Goal: Task Accomplishment & Management: Manage account settings

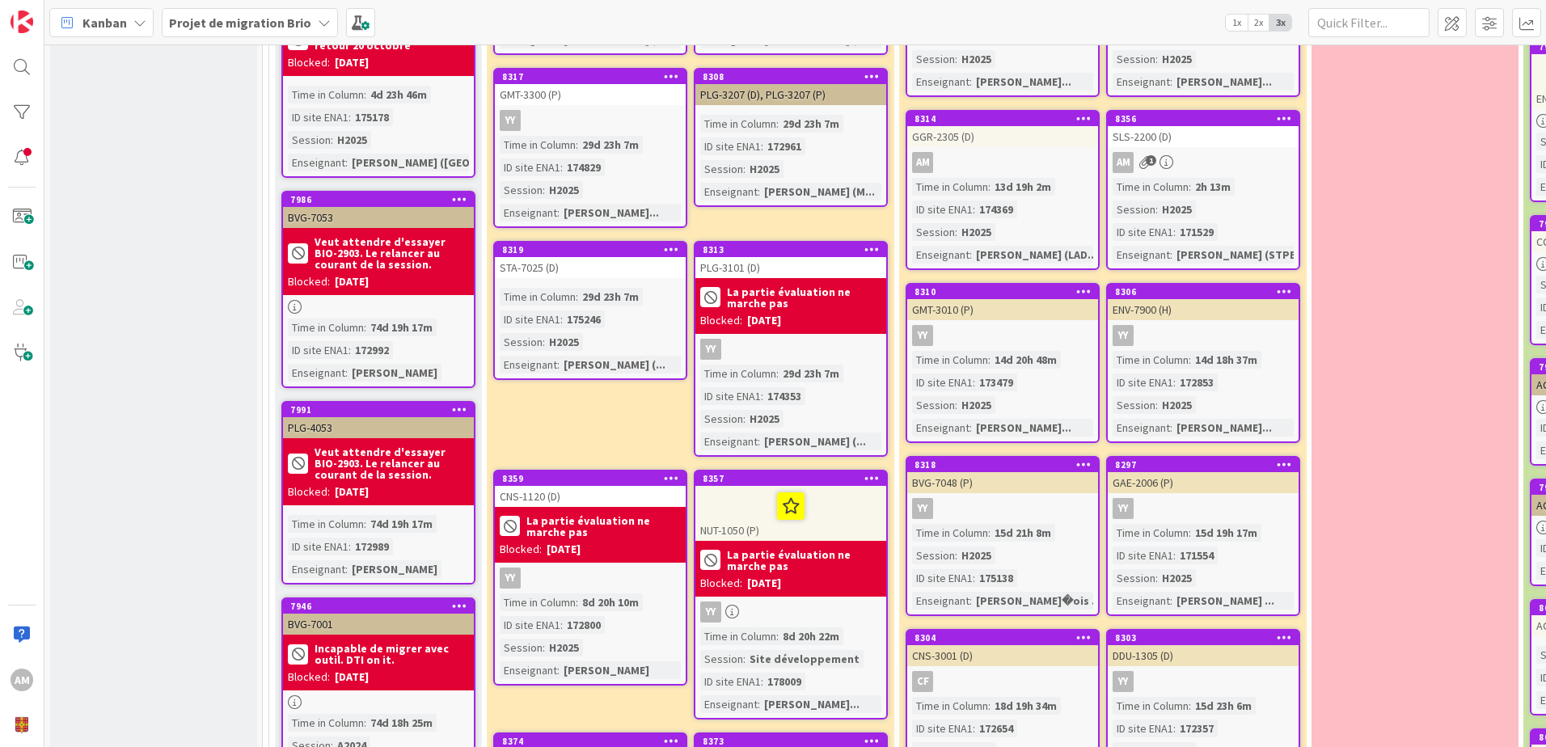
scroll to position [629, 0]
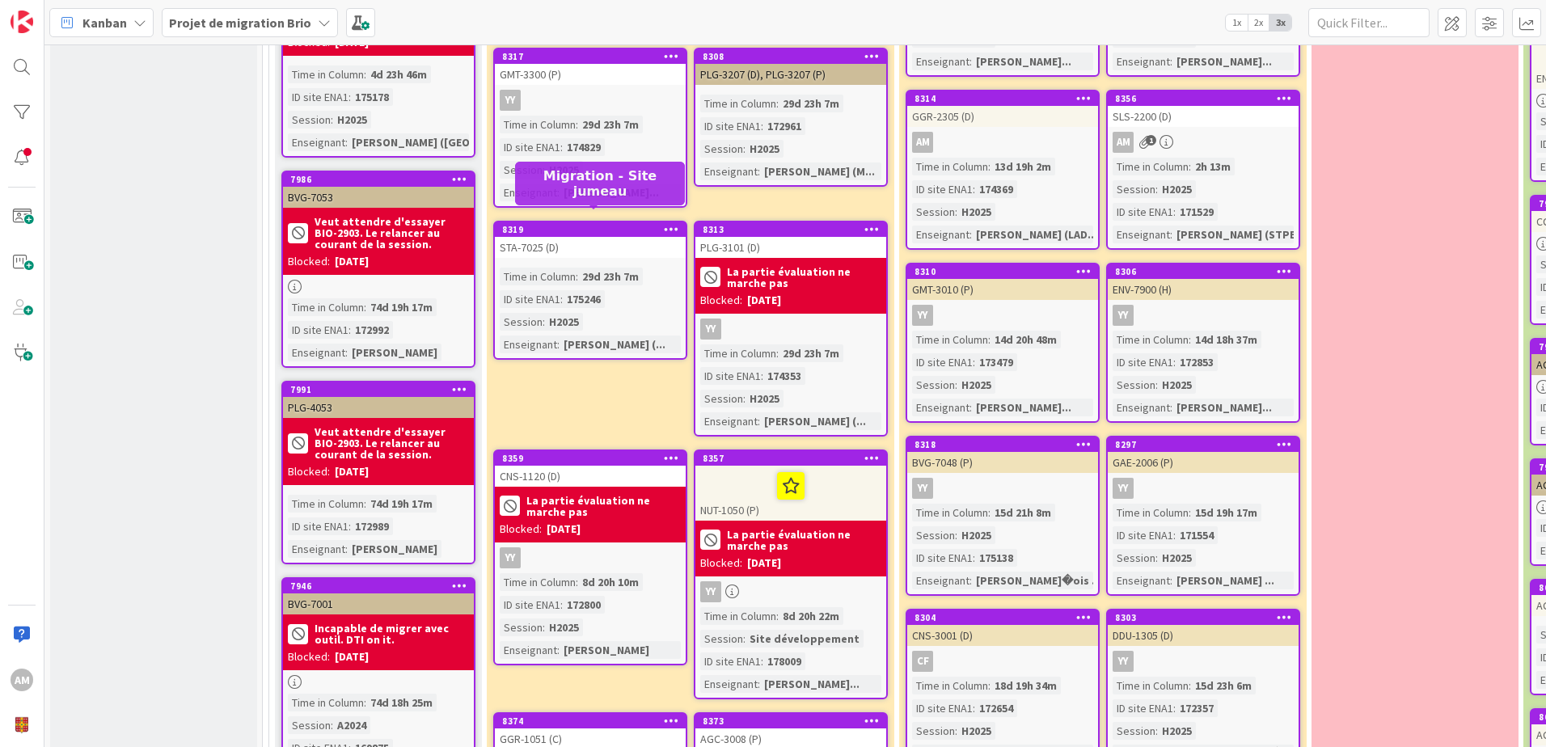
click at [577, 224] on div "8319" at bounding box center [594, 229] width 184 height 11
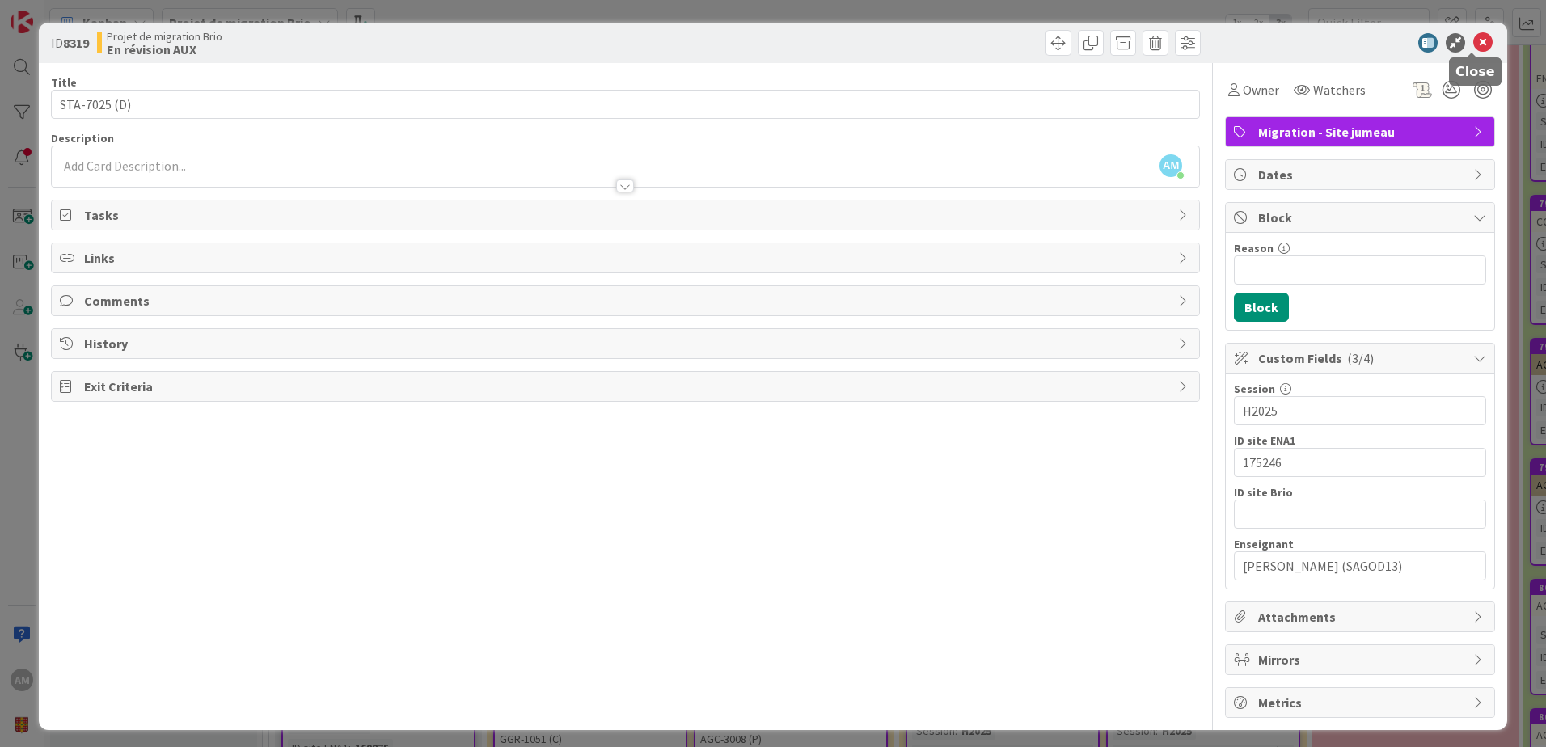
click at [1474, 47] on icon at bounding box center [1483, 42] width 19 height 19
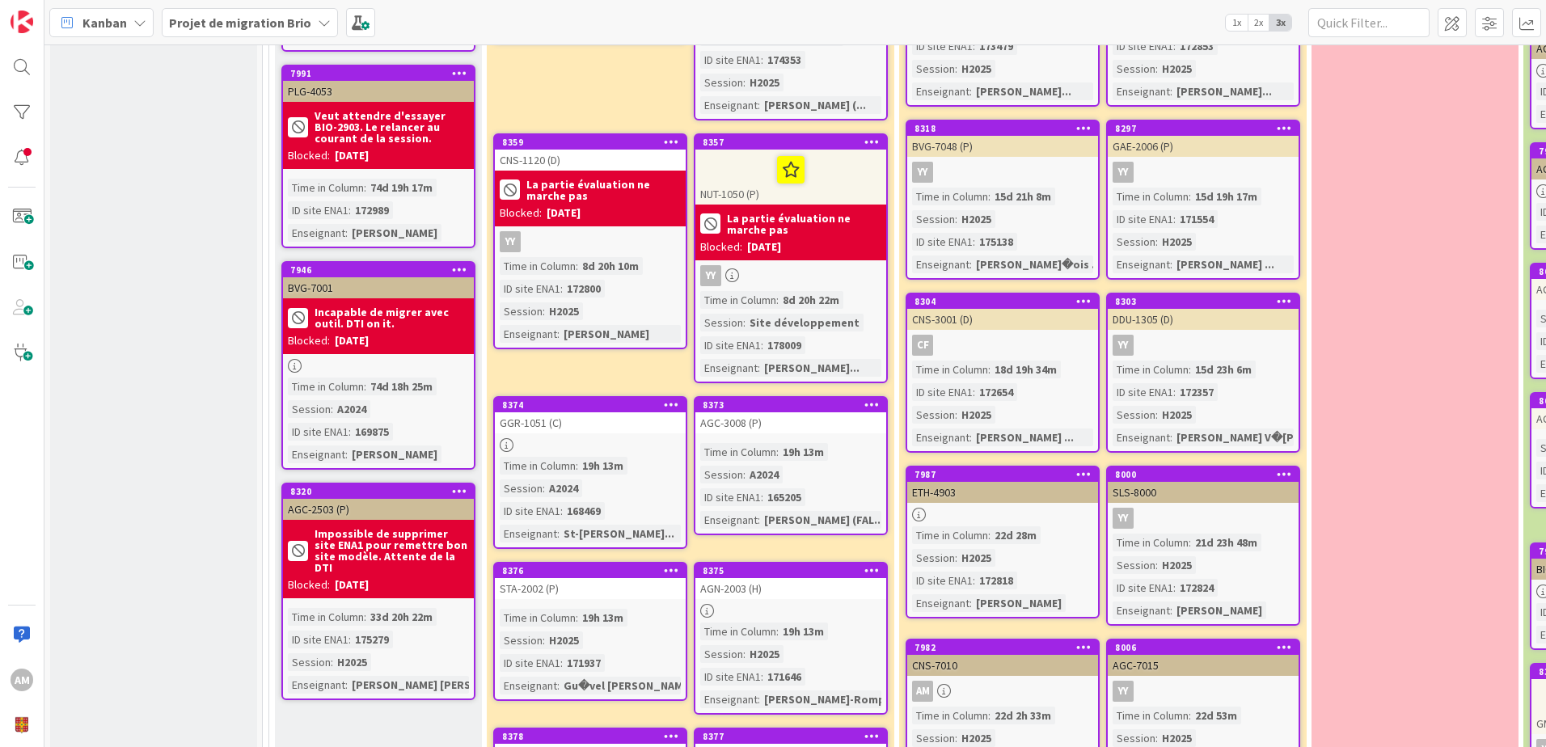
scroll to position [953, 0]
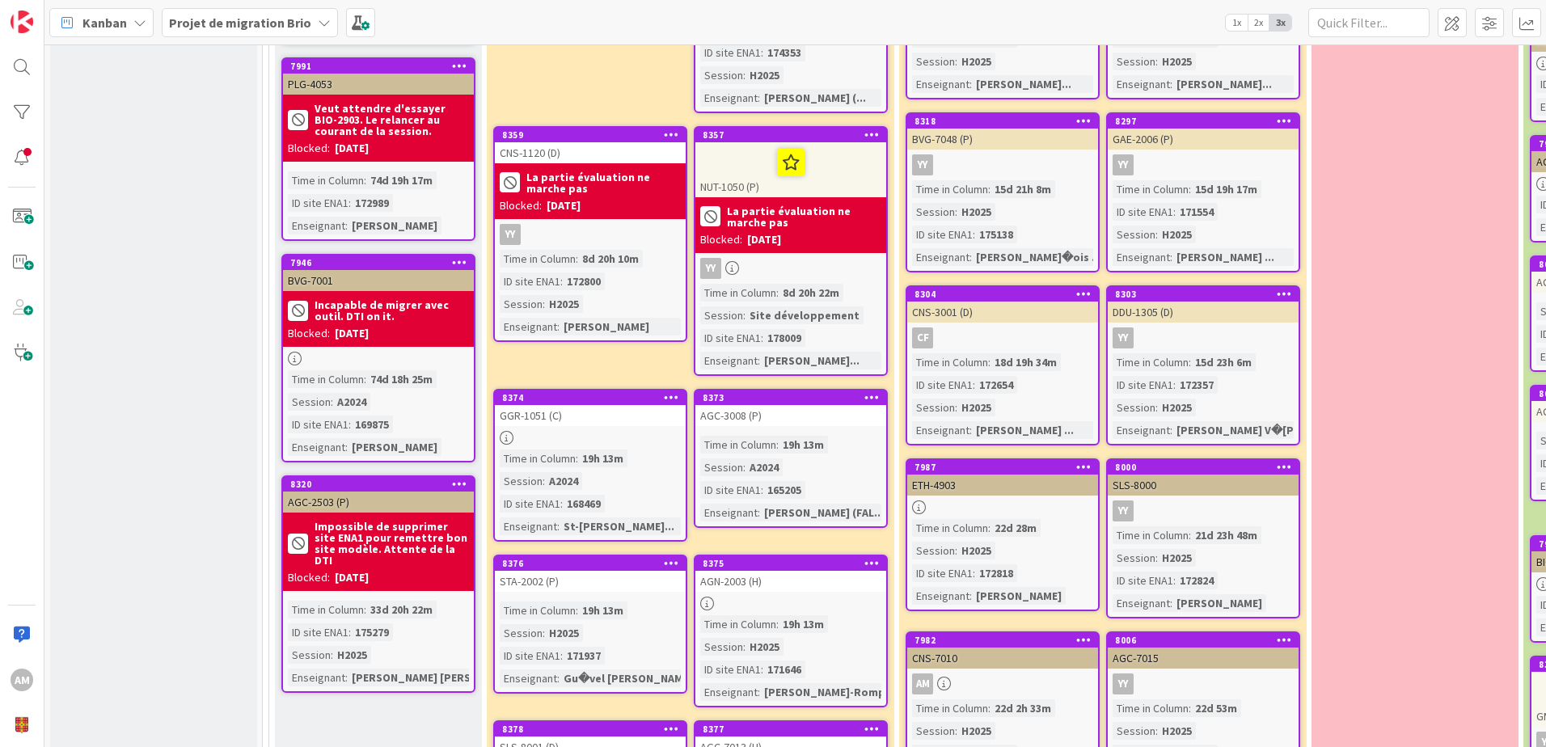
click at [670, 391] on icon at bounding box center [671, 396] width 15 height 11
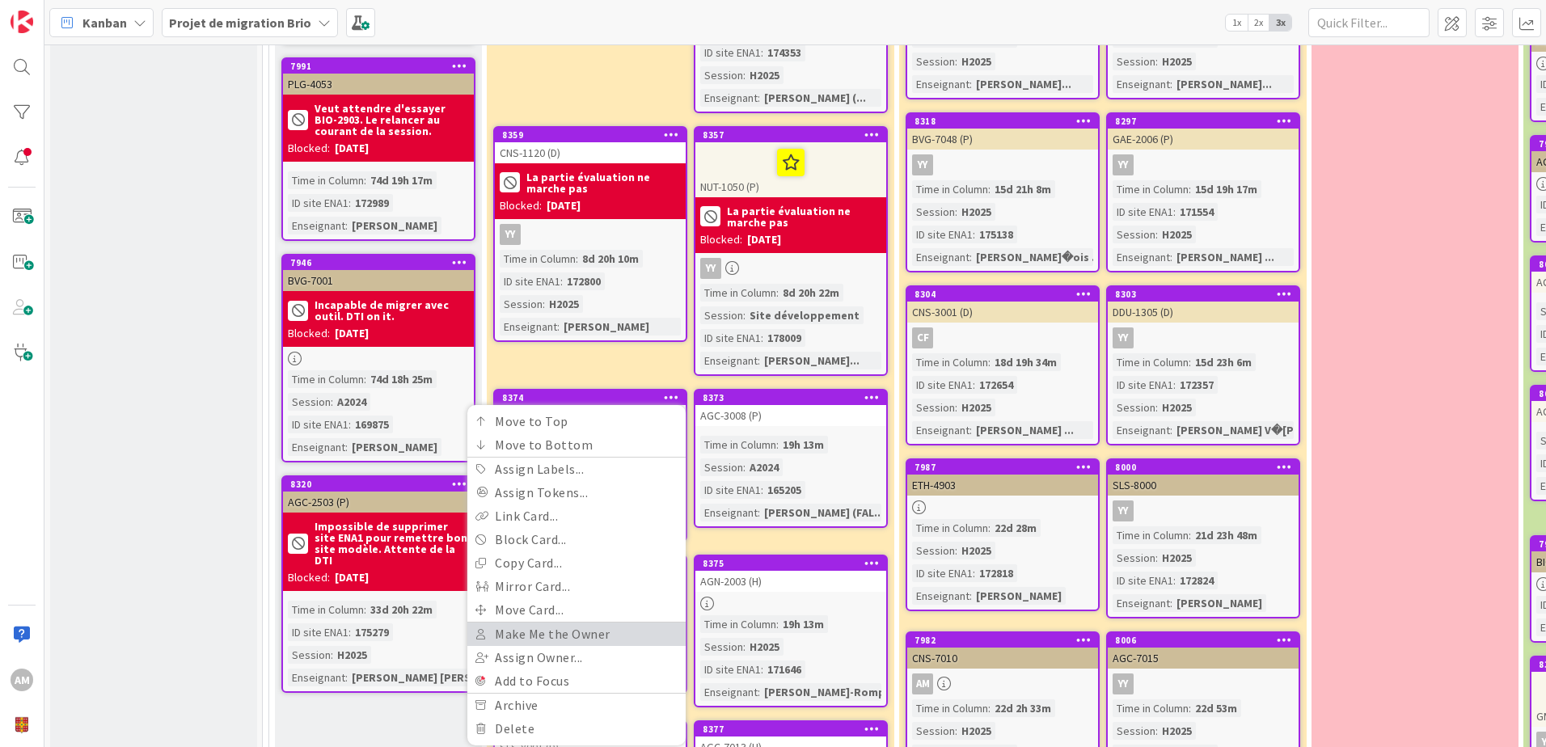
click at [572, 623] on link "Make Me the Owner" at bounding box center [576, 634] width 218 height 23
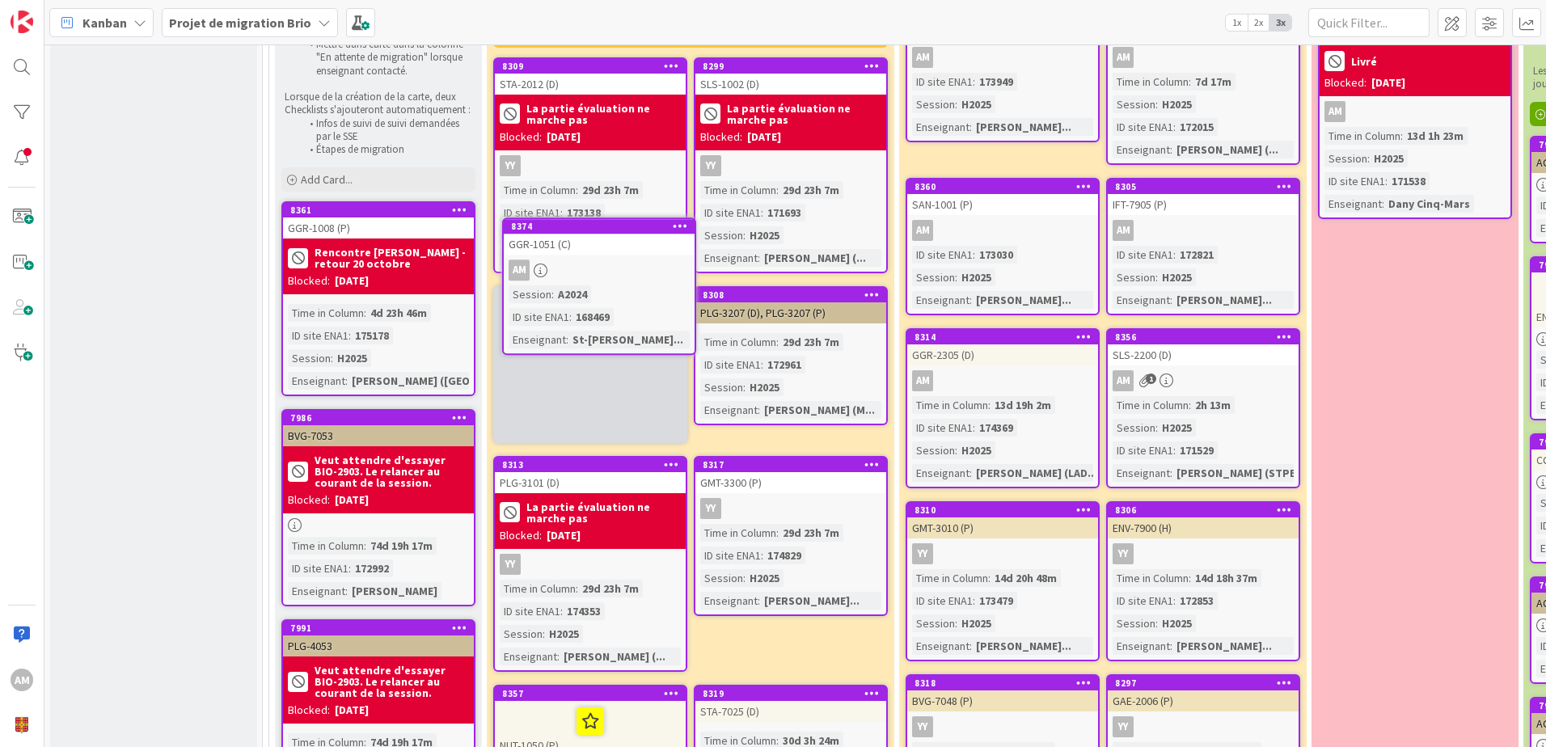
scroll to position [389, 0]
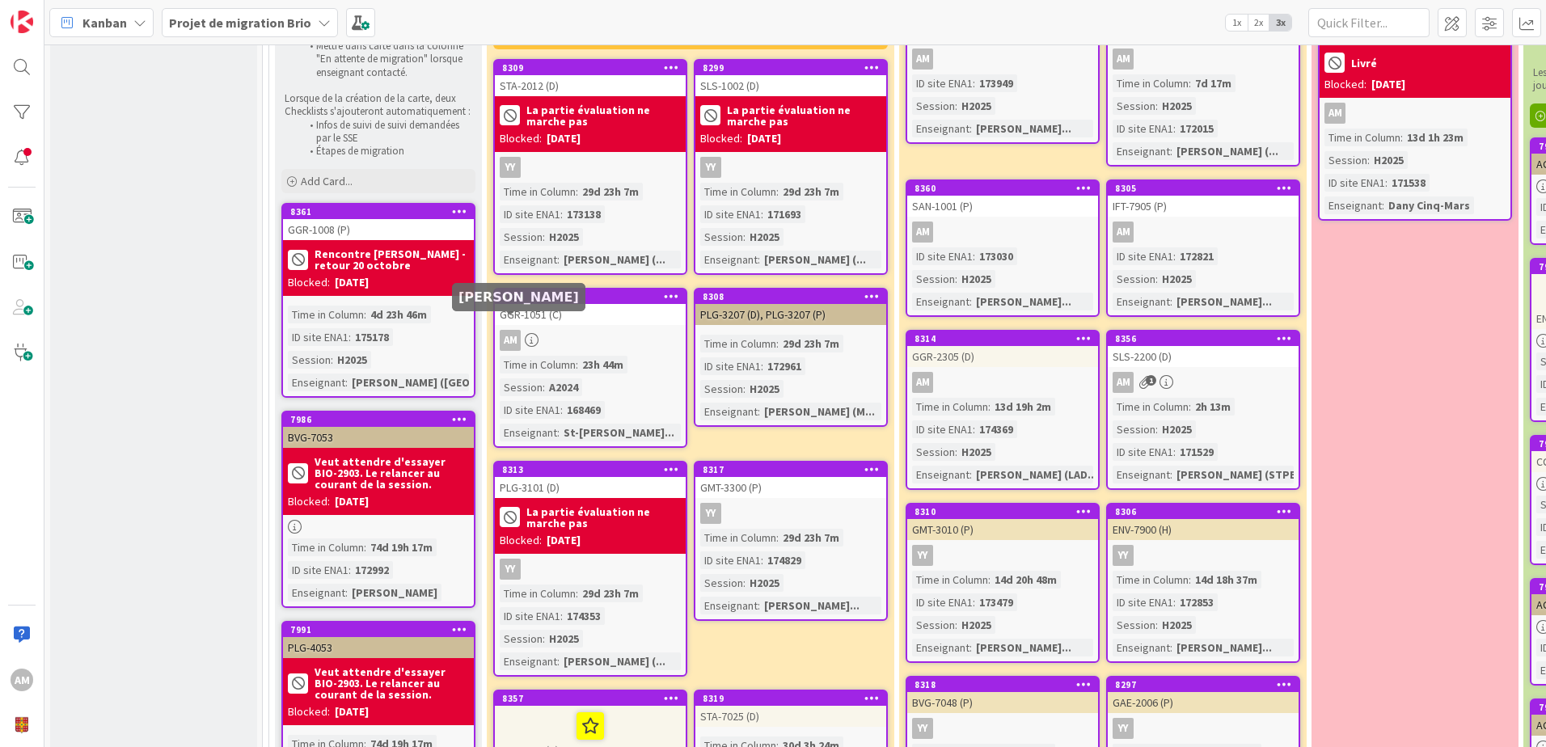
click at [518, 330] on div "AM" at bounding box center [510, 340] width 21 height 21
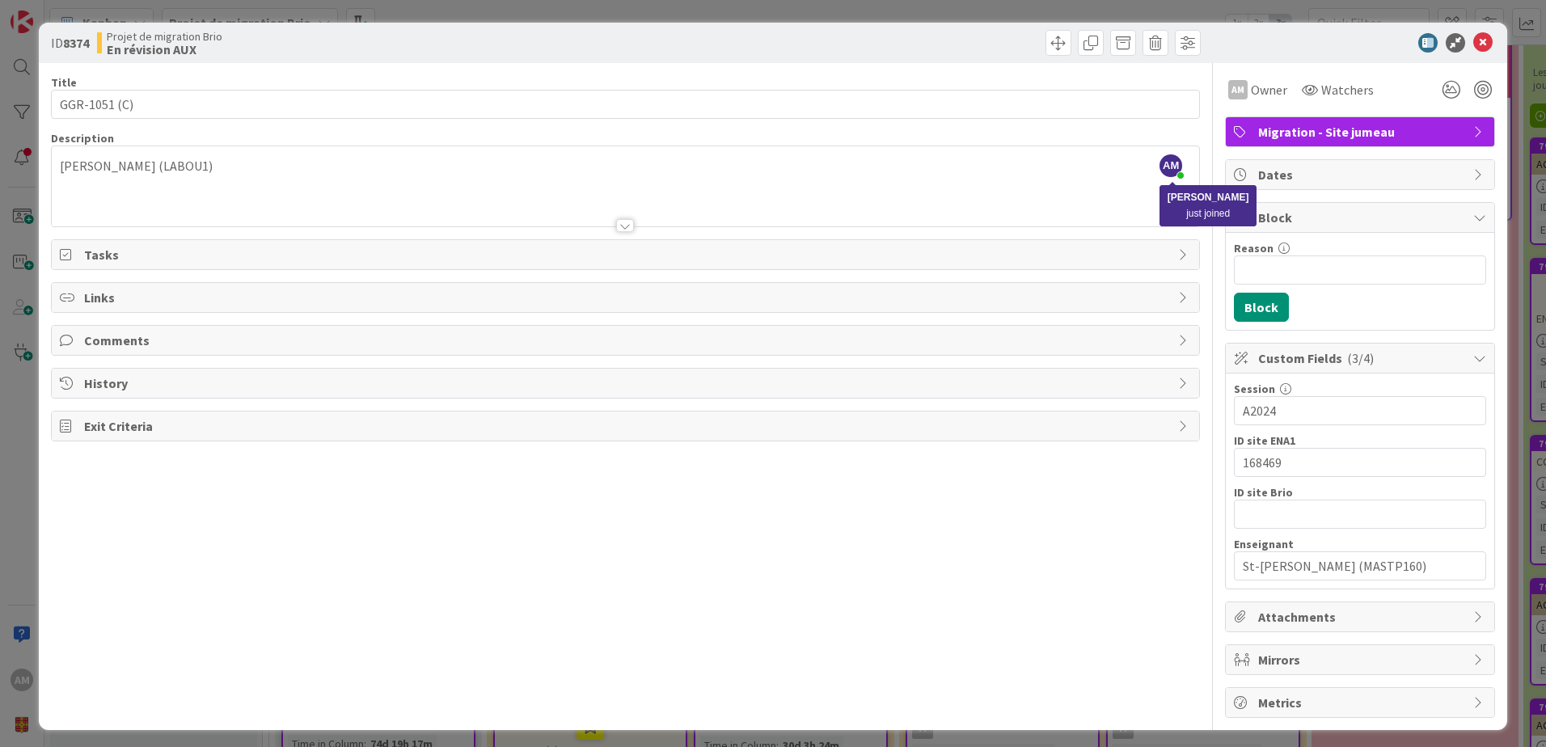
click at [1164, 163] on span "AM" at bounding box center [1171, 165] width 23 height 23
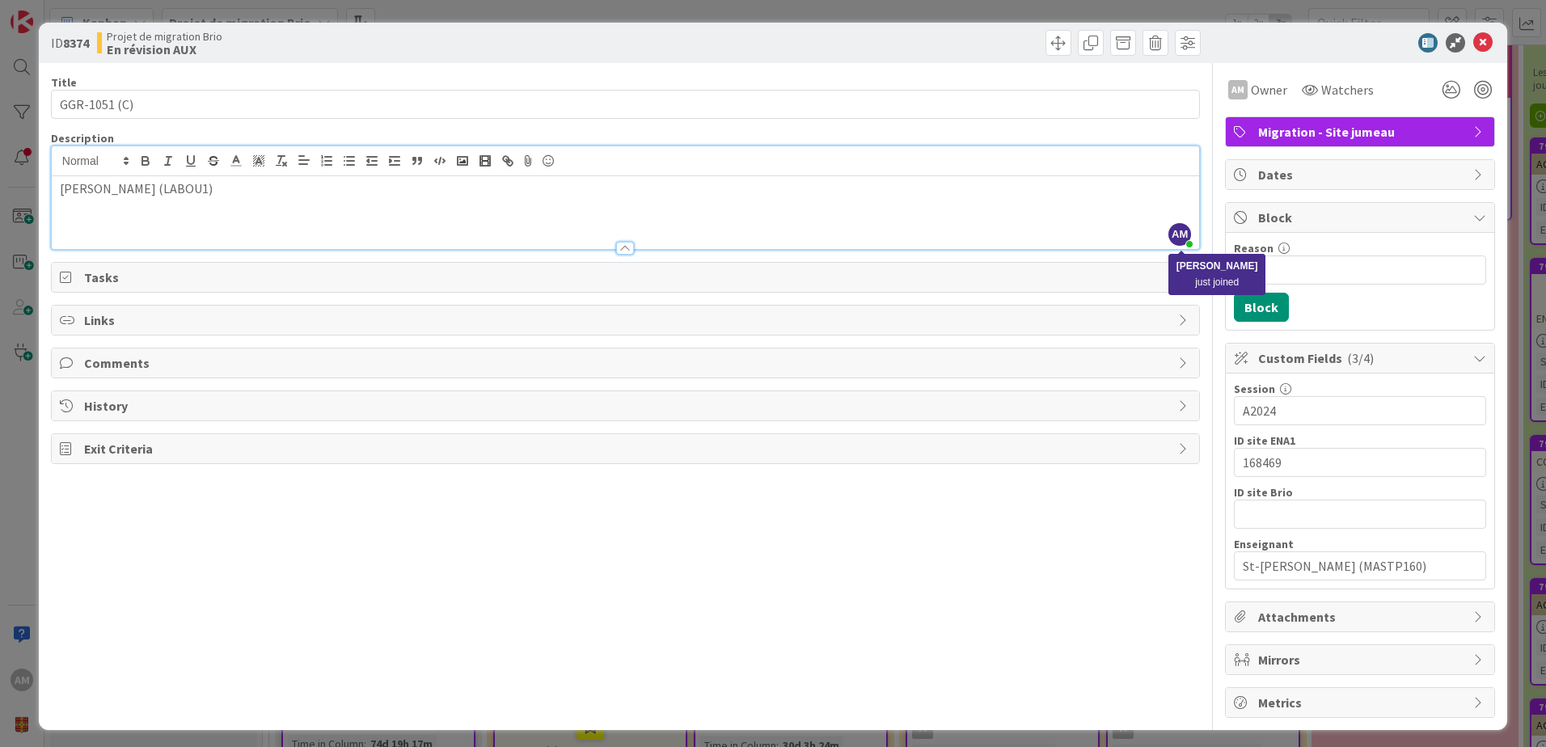
click at [1170, 235] on span "AM" at bounding box center [1180, 234] width 23 height 23
click at [1253, 92] on span "Owner" at bounding box center [1269, 89] width 36 height 19
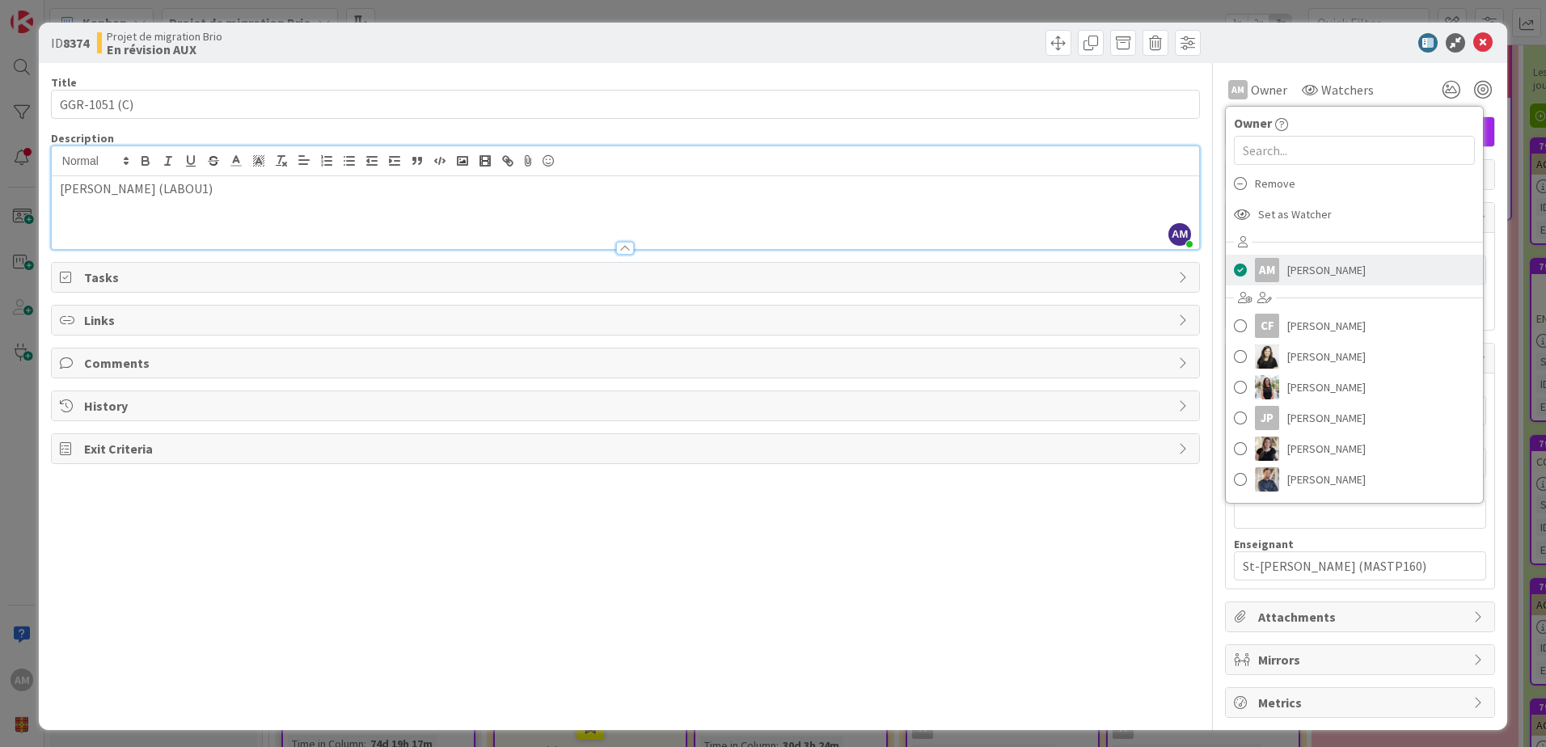
click at [1234, 269] on span at bounding box center [1240, 270] width 13 height 24
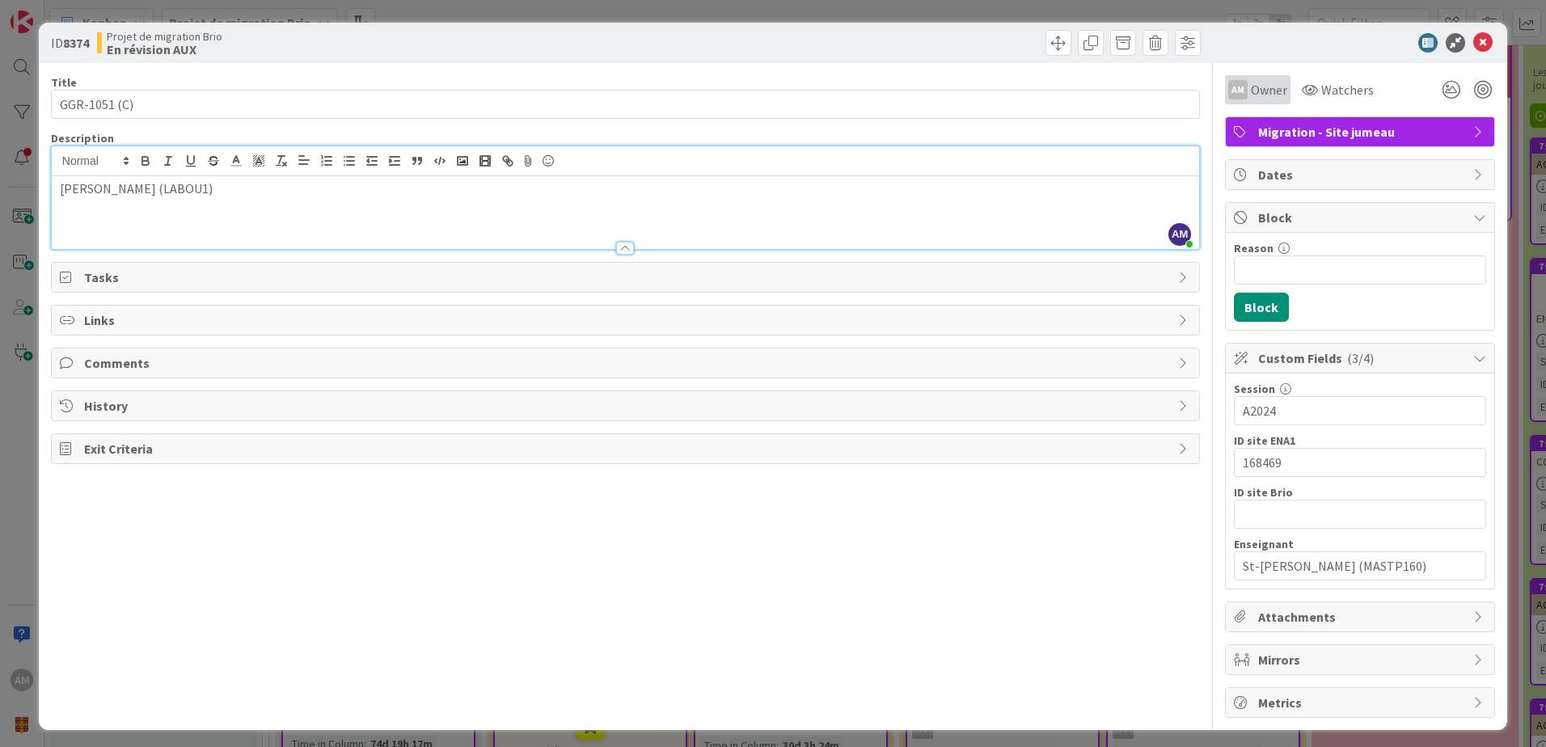
click at [1251, 95] on span "Owner" at bounding box center [1269, 89] width 36 height 19
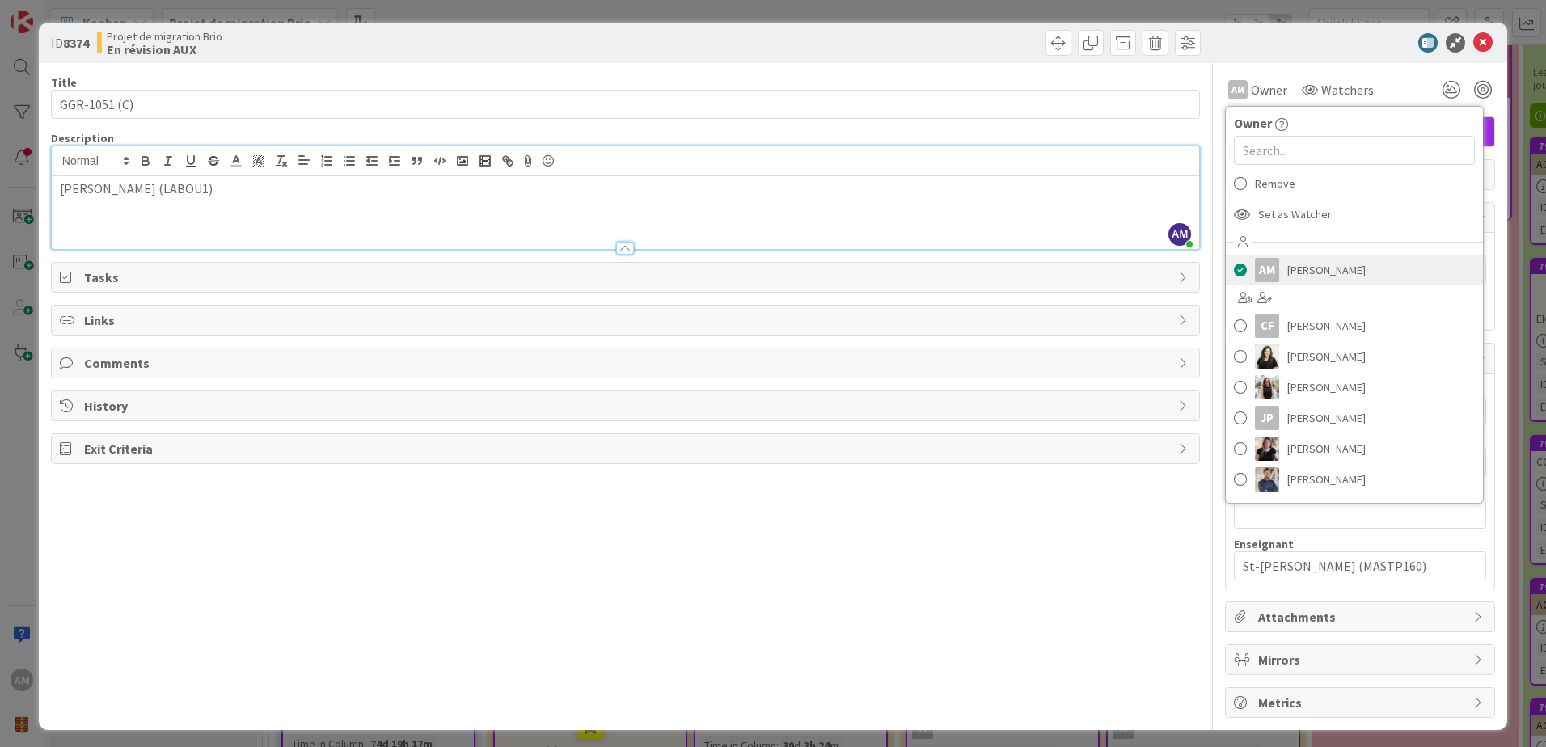
click at [1234, 262] on span at bounding box center [1240, 270] width 13 height 24
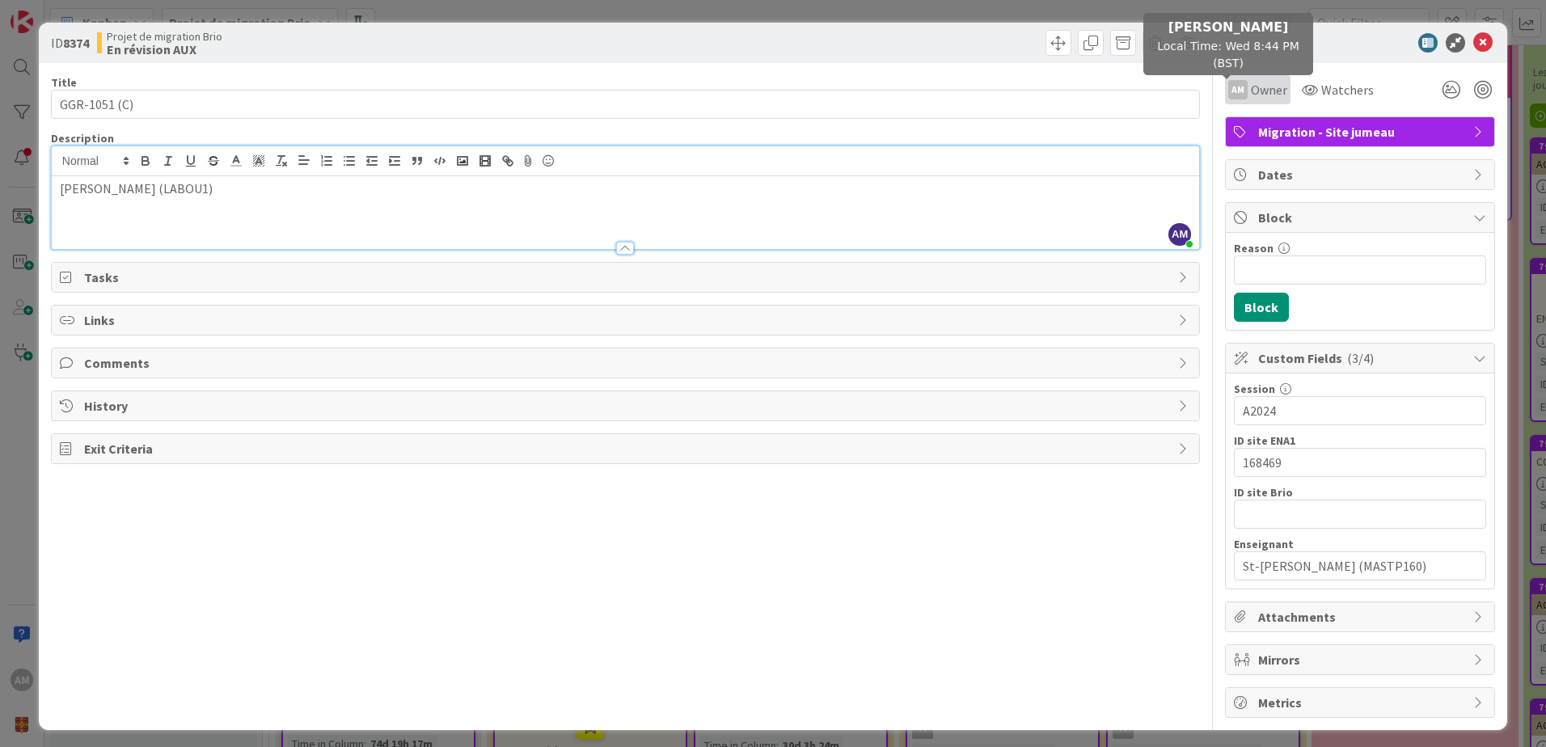
click at [1229, 96] on div "AM" at bounding box center [1238, 89] width 19 height 19
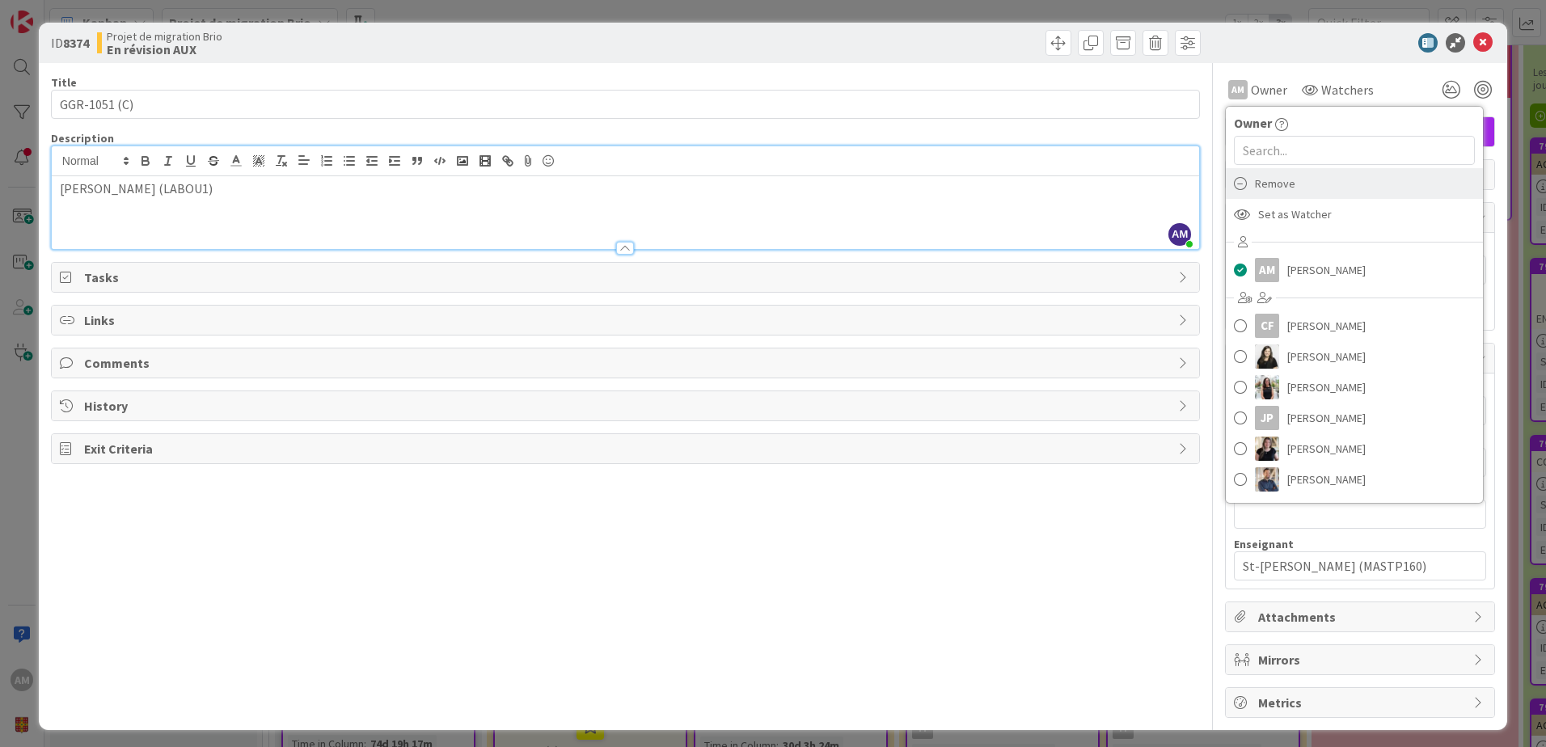
click at [1276, 181] on span "Remove" at bounding box center [1275, 183] width 40 height 24
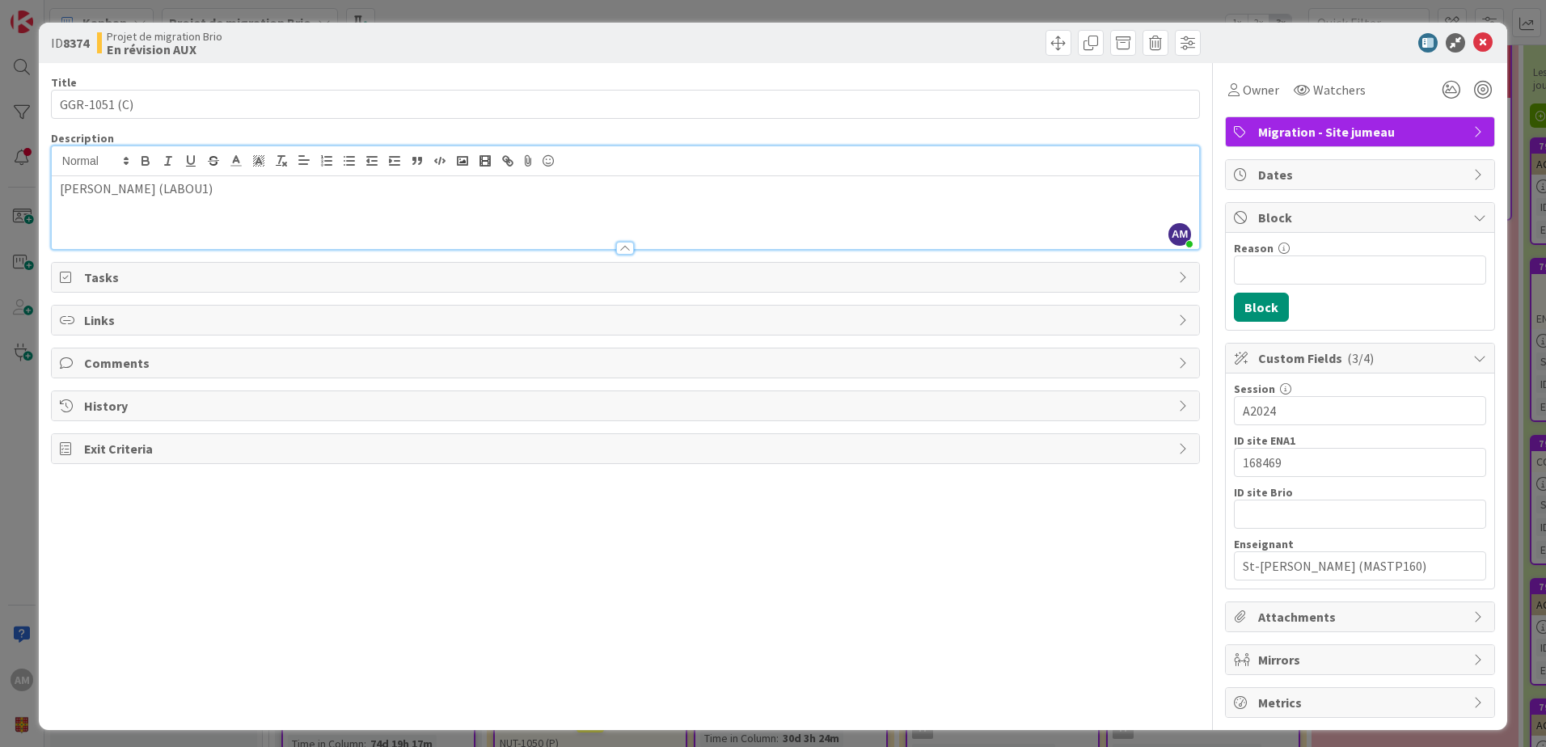
click at [1474, 45] on icon at bounding box center [1483, 42] width 19 height 19
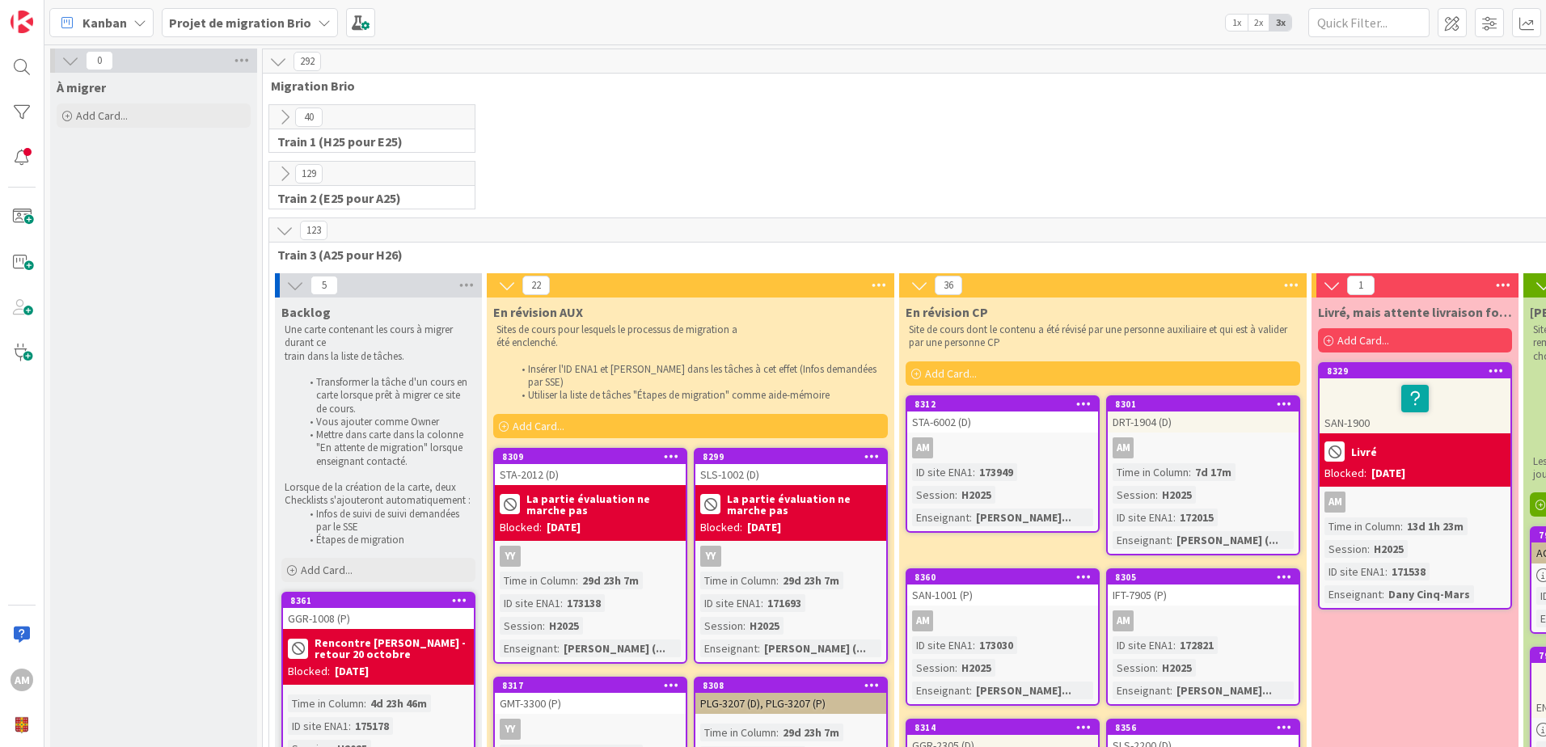
scroll to position [603, 0]
